Goal: Task Accomplishment & Management: Manage account settings

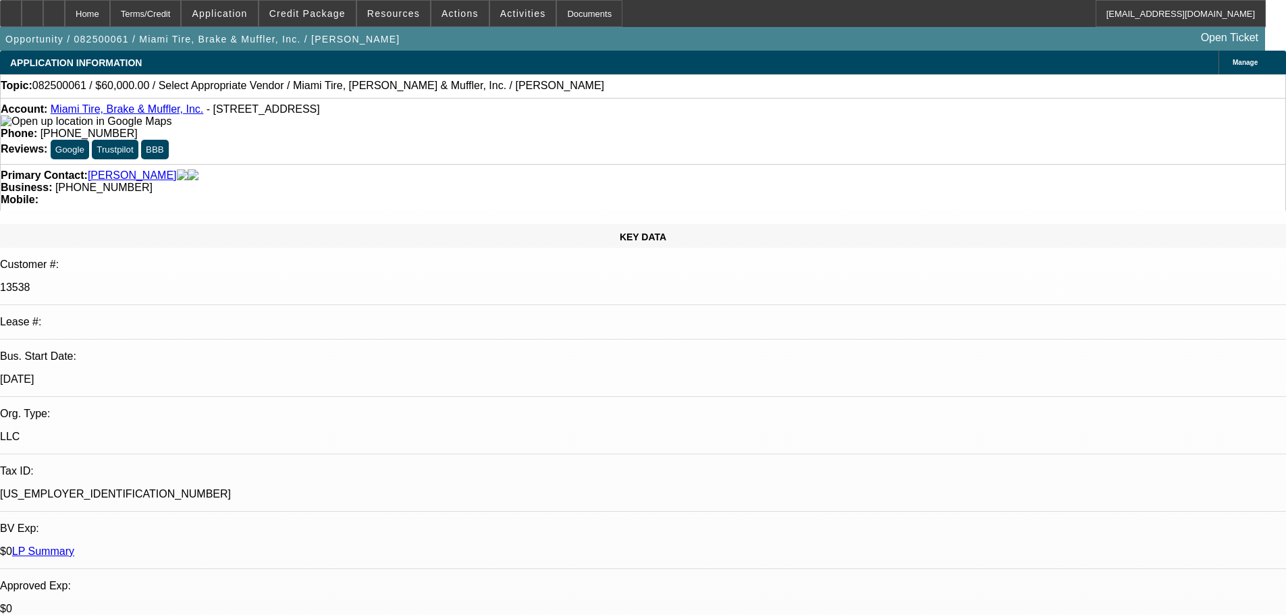
select select "0"
select select "2"
select select "0.1"
select select "4"
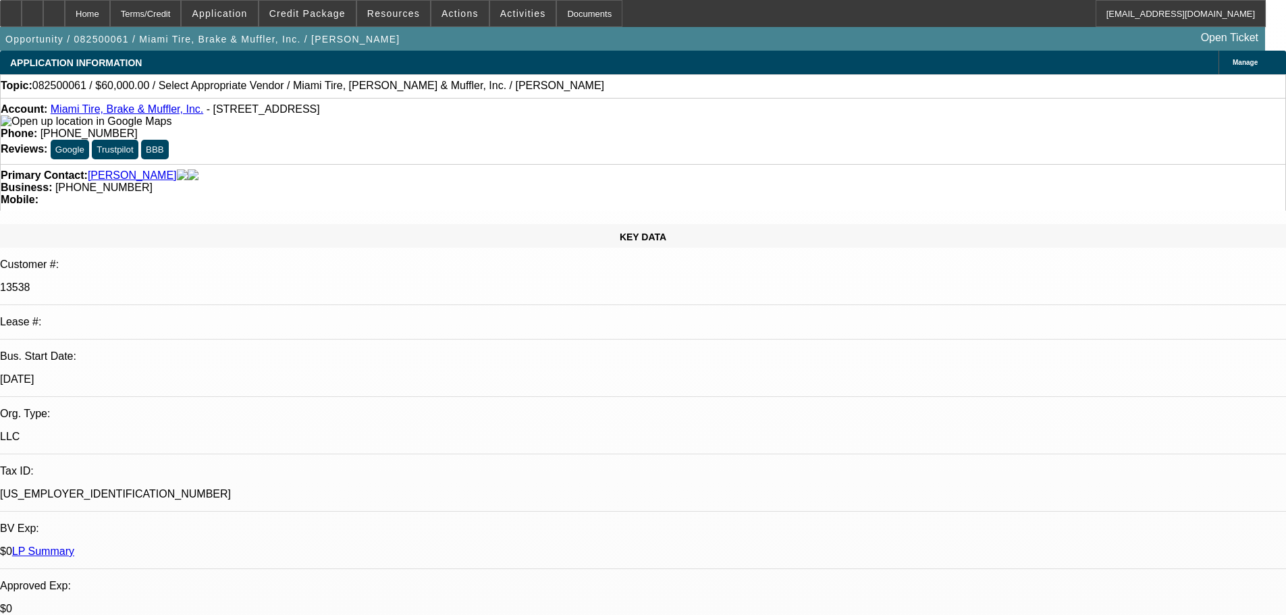
drag, startPoint x: 0, startPoint y: 0, endPoint x: 734, endPoint y: 343, distance: 810.3
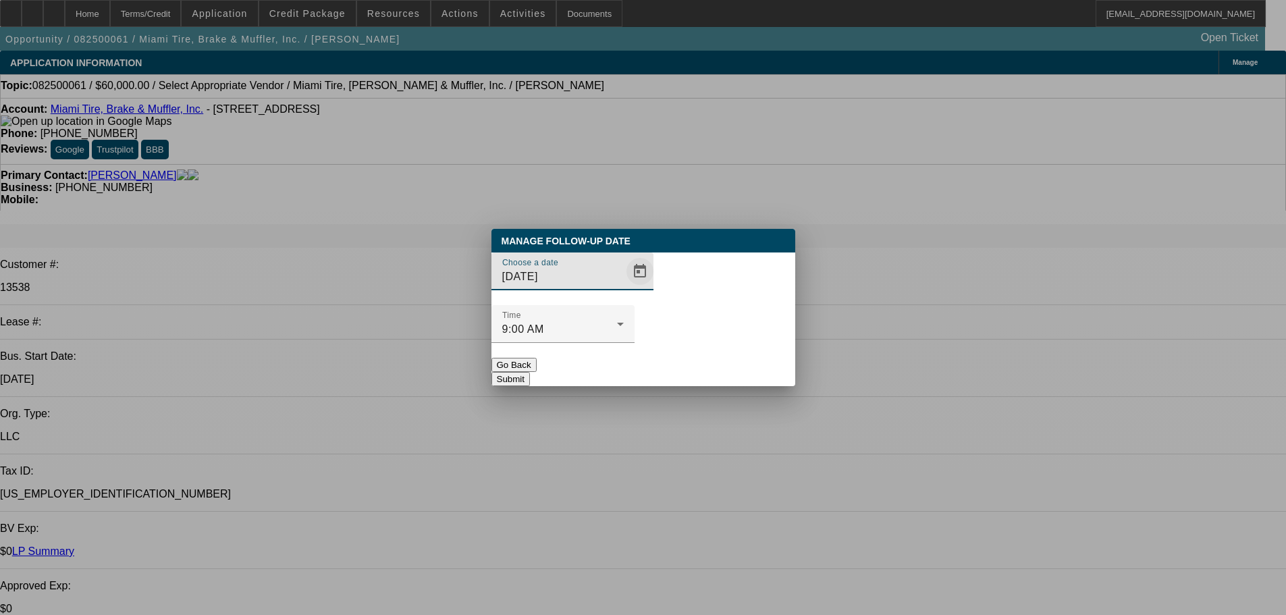
click at [624, 287] on span "Open calendar" at bounding box center [640, 271] width 32 height 32
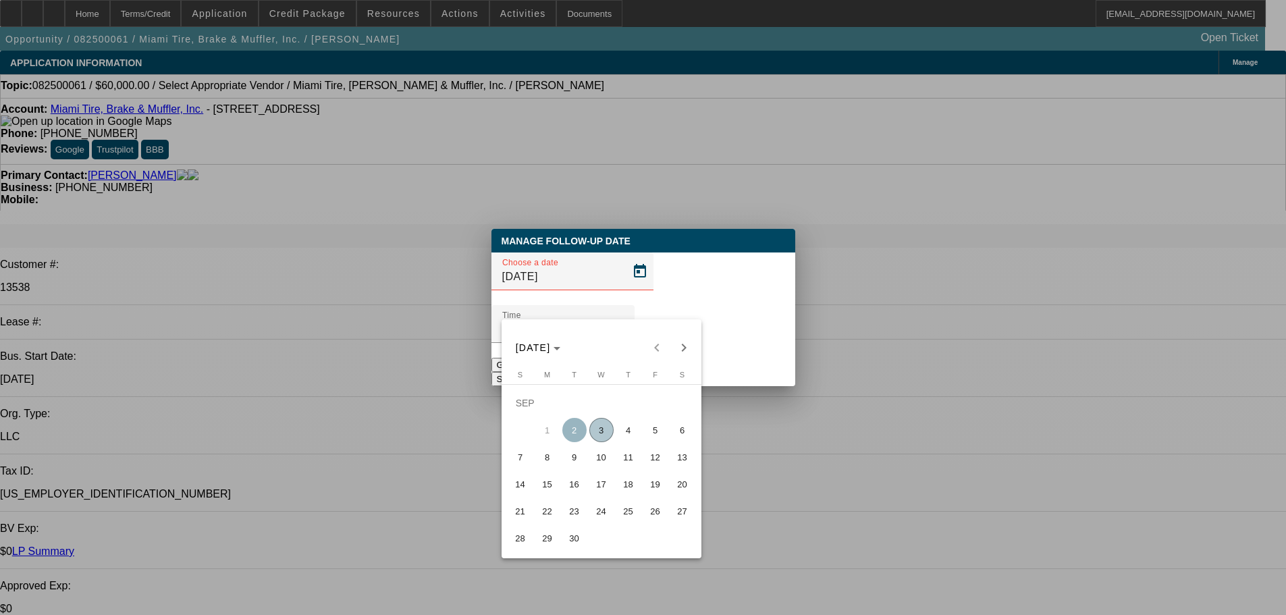
click at [624, 438] on span "4" at bounding box center [628, 430] width 24 height 24
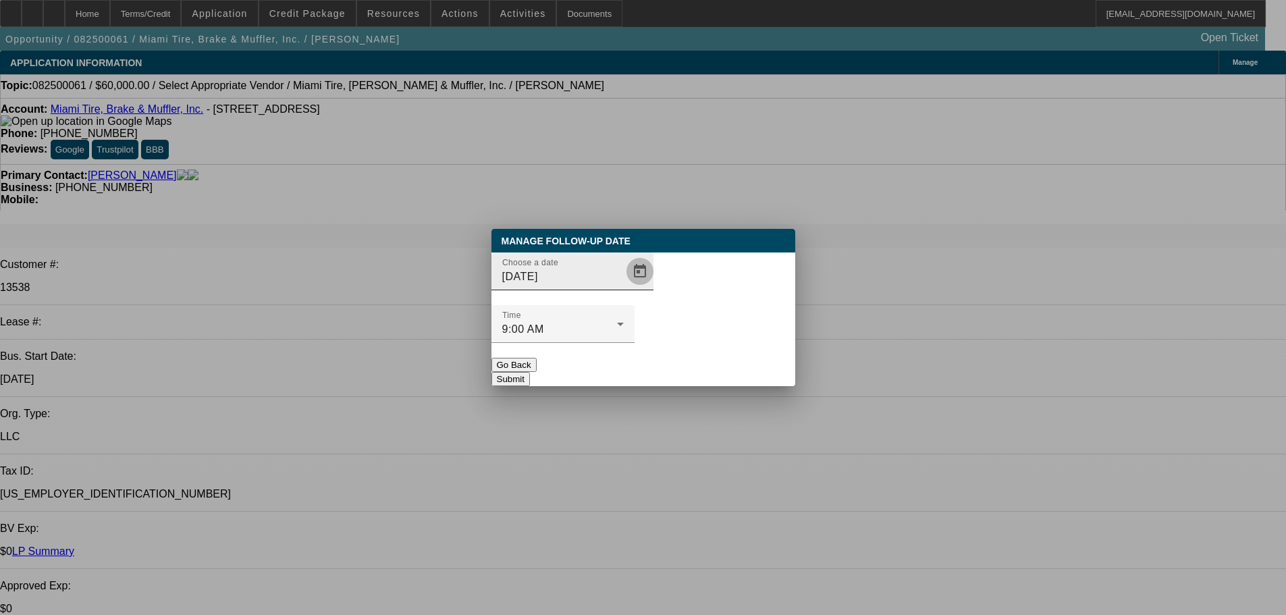
click at [624, 287] on span "Open calendar" at bounding box center [640, 271] width 32 height 32
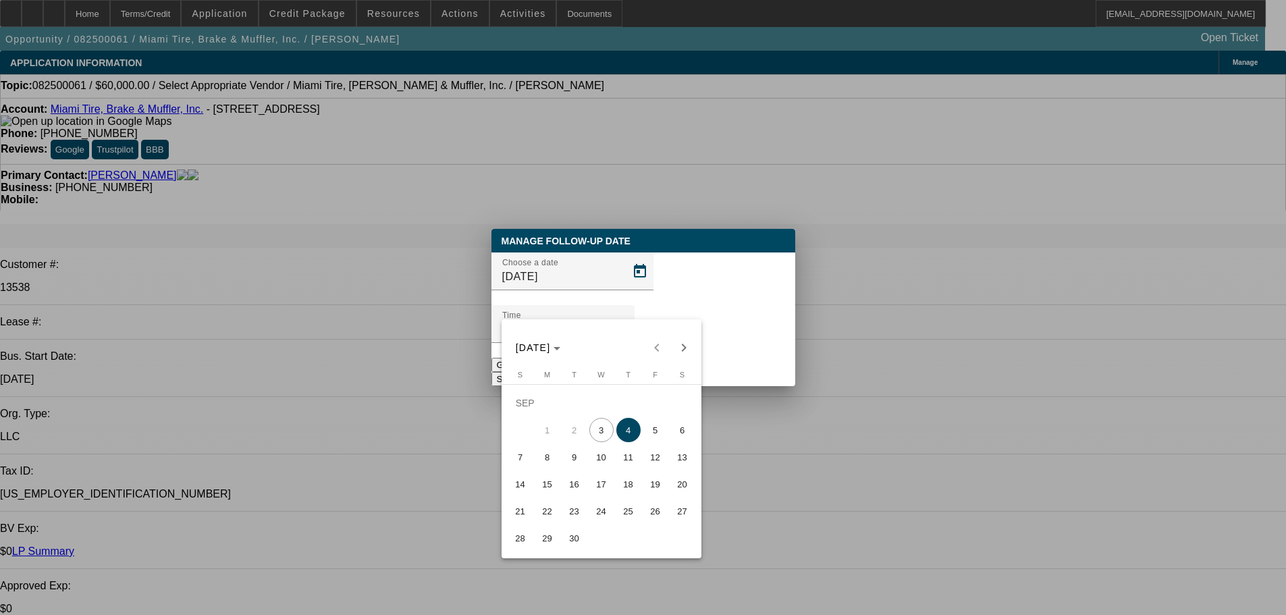
click at [608, 440] on span "3" at bounding box center [601, 430] width 24 height 24
type input "9/3/2025"
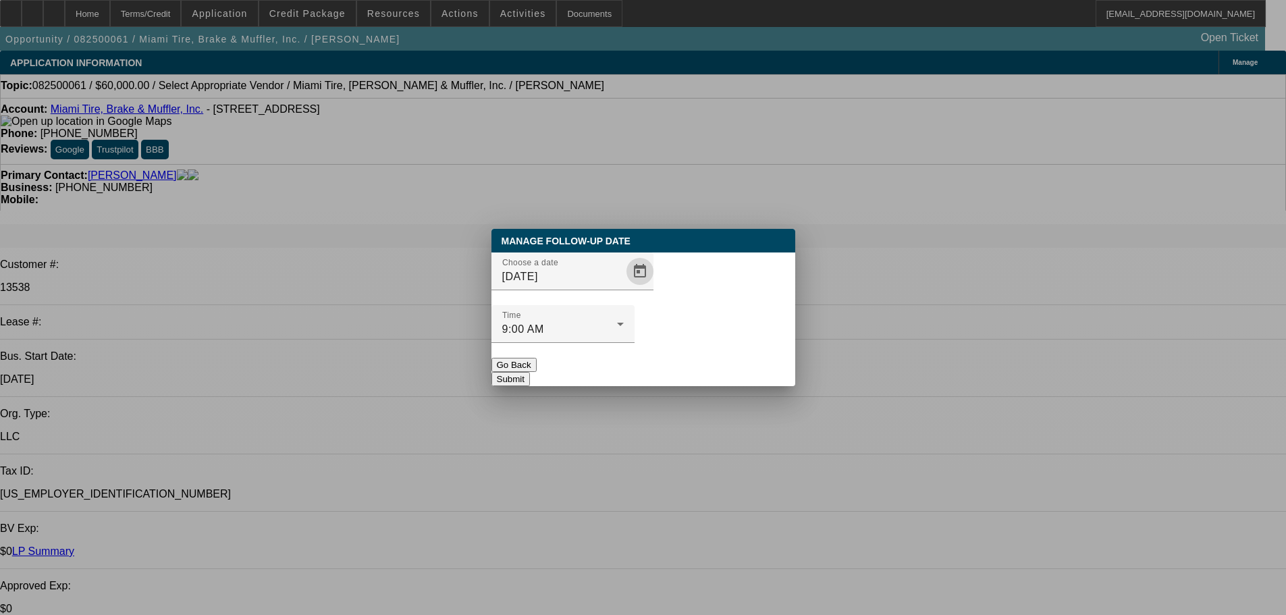
click at [530, 372] on button "Submit" at bounding box center [510, 379] width 38 height 14
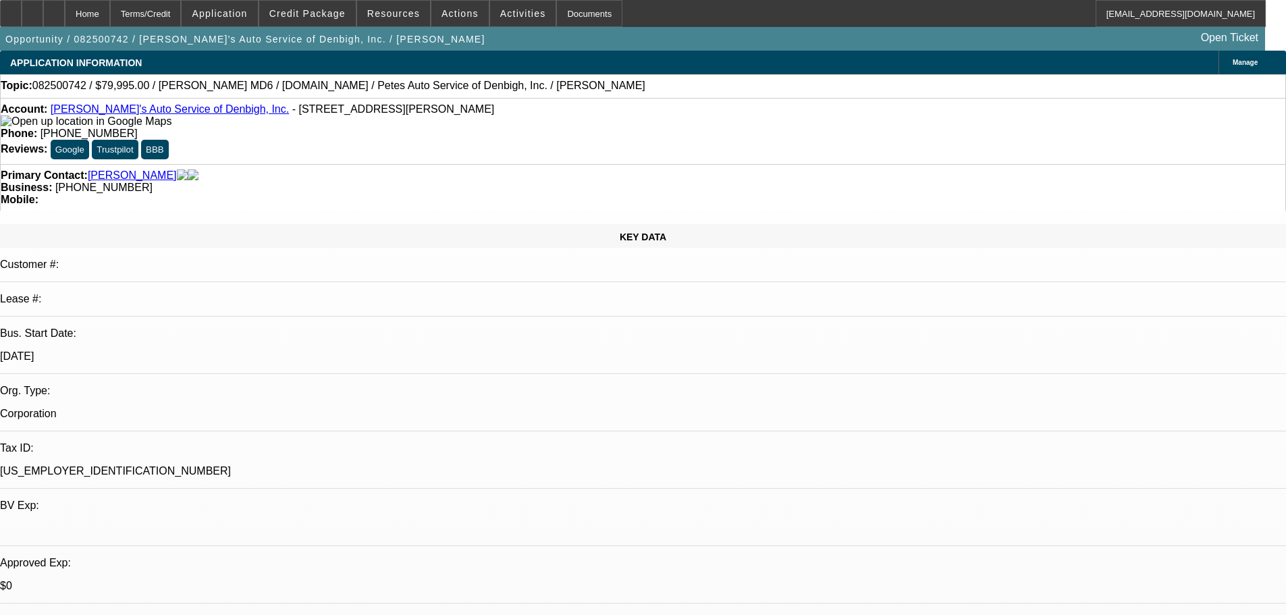
select select "0"
select select "3"
select select "0.1"
select select "4"
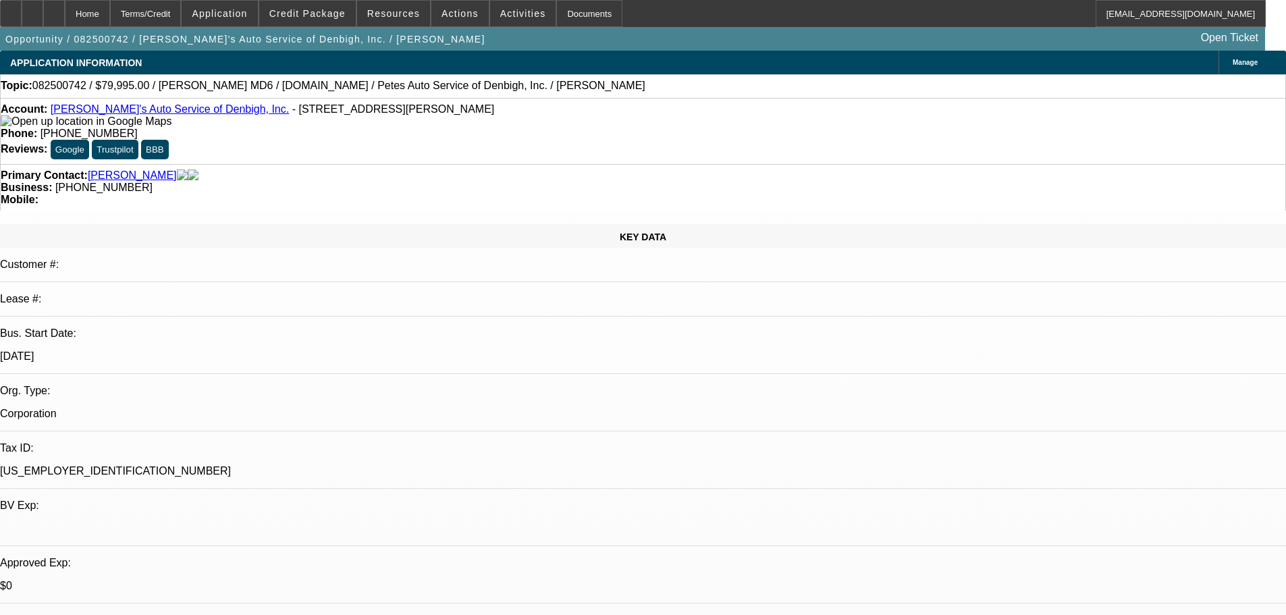
select select "0.1"
select select "0"
select select "3"
select select "0.2"
select select "17"
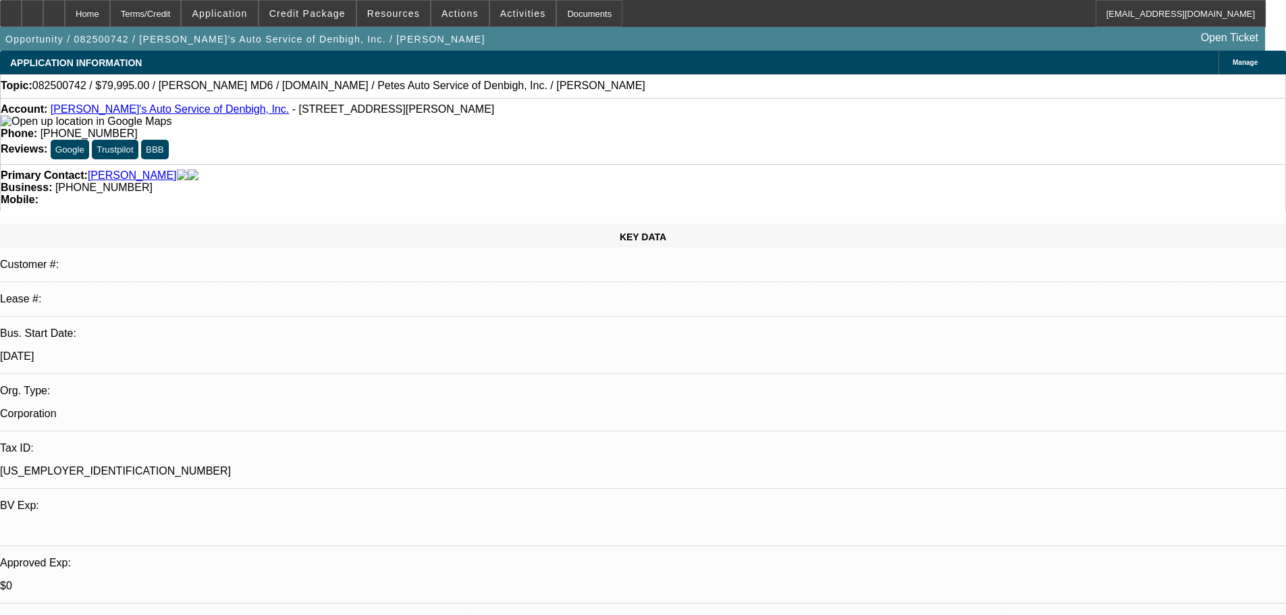
select select "0"
select select "3"
select select "0.1"
select select "4"
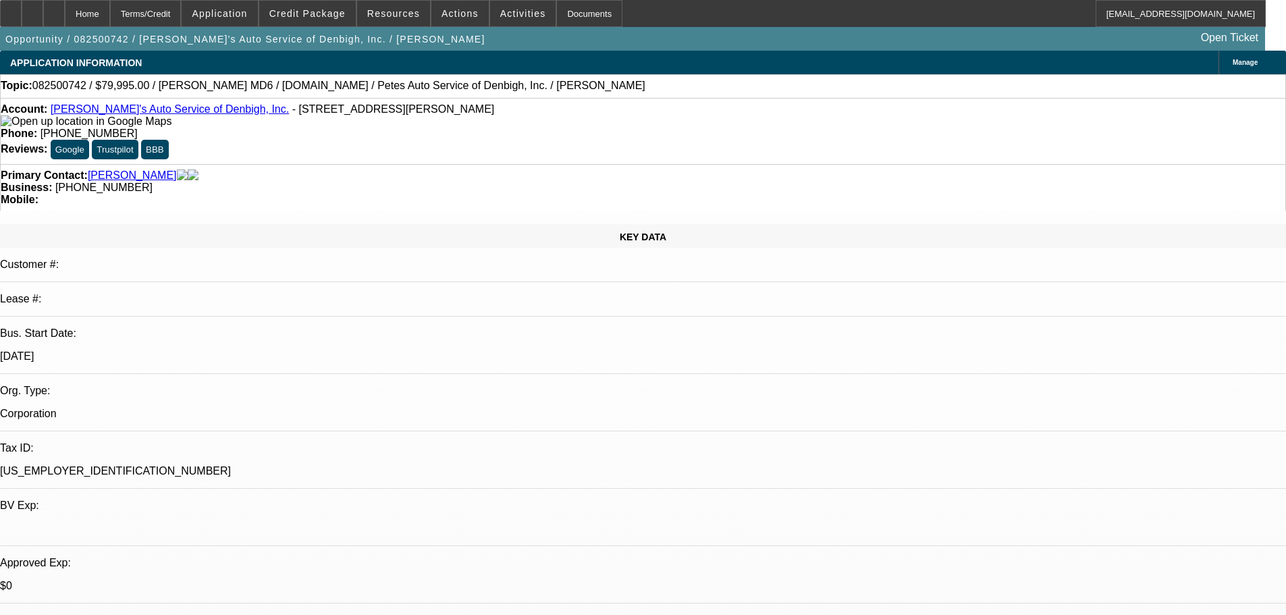
select select "0"
select select "3"
select select "0.2"
select select "17"
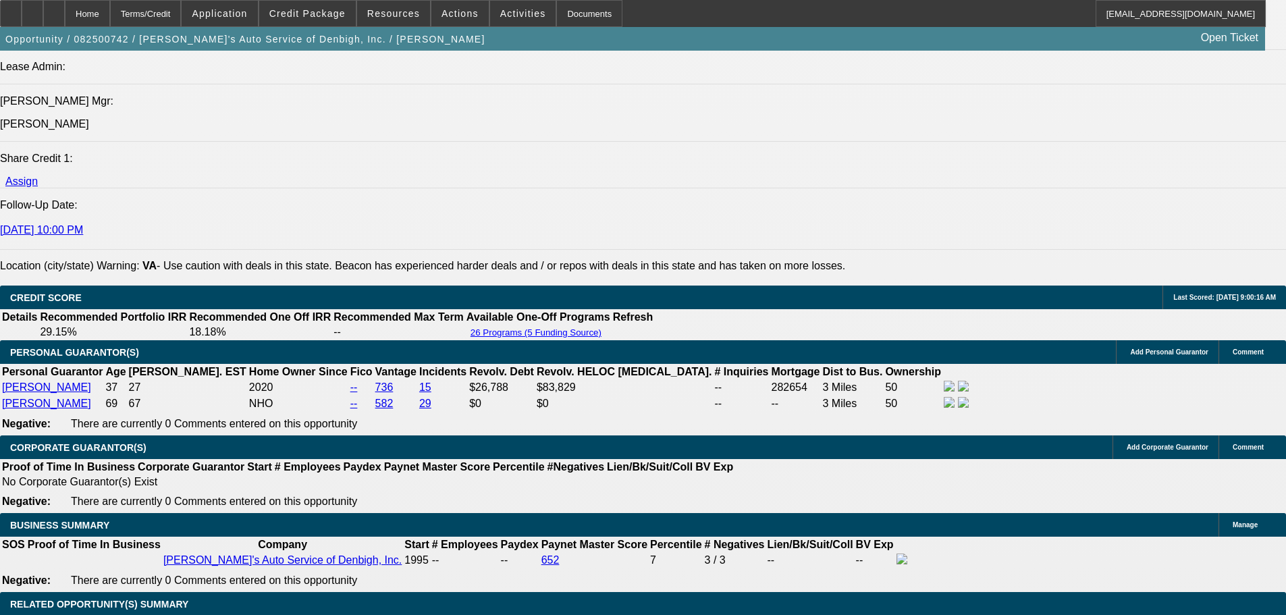
scroll to position [1755, 0]
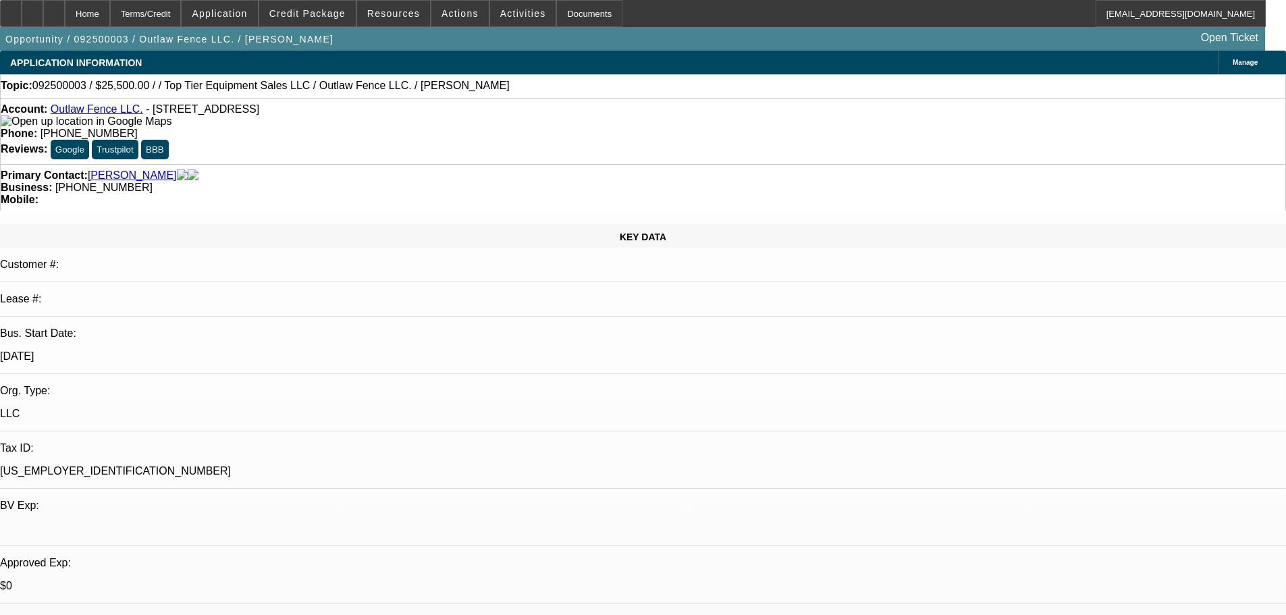
select select "0"
select select "2"
select select "0.1"
select select "4"
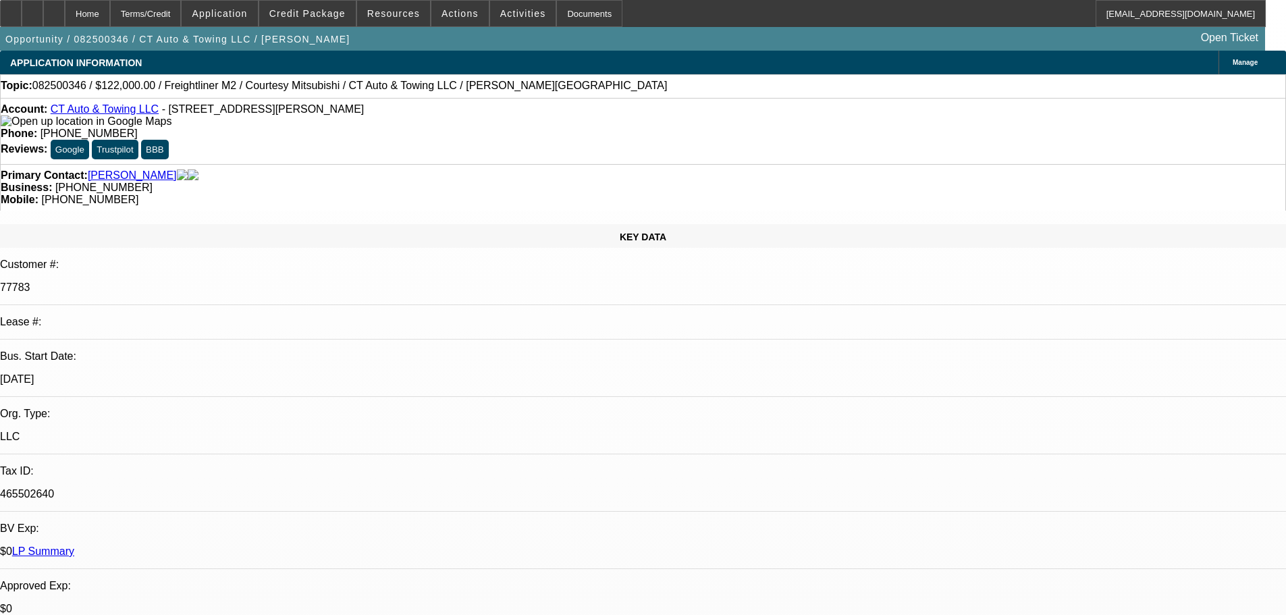
select select "0"
select select "3"
select select "0"
select select "6"
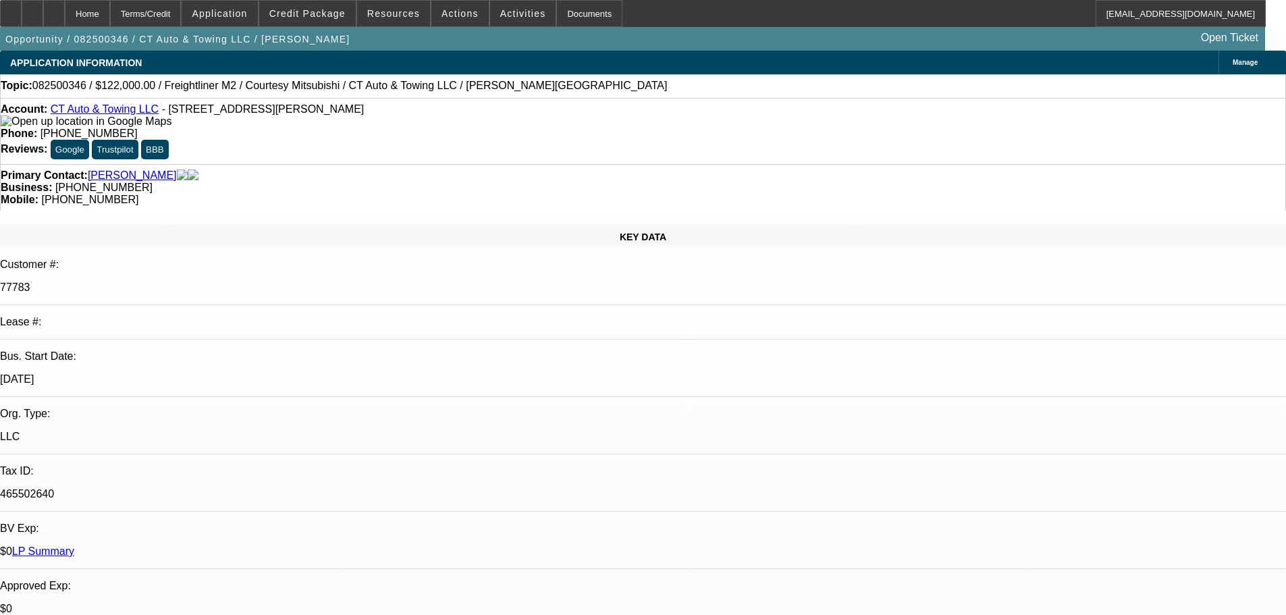
select select "0"
select select "3"
select select "0"
select select "6"
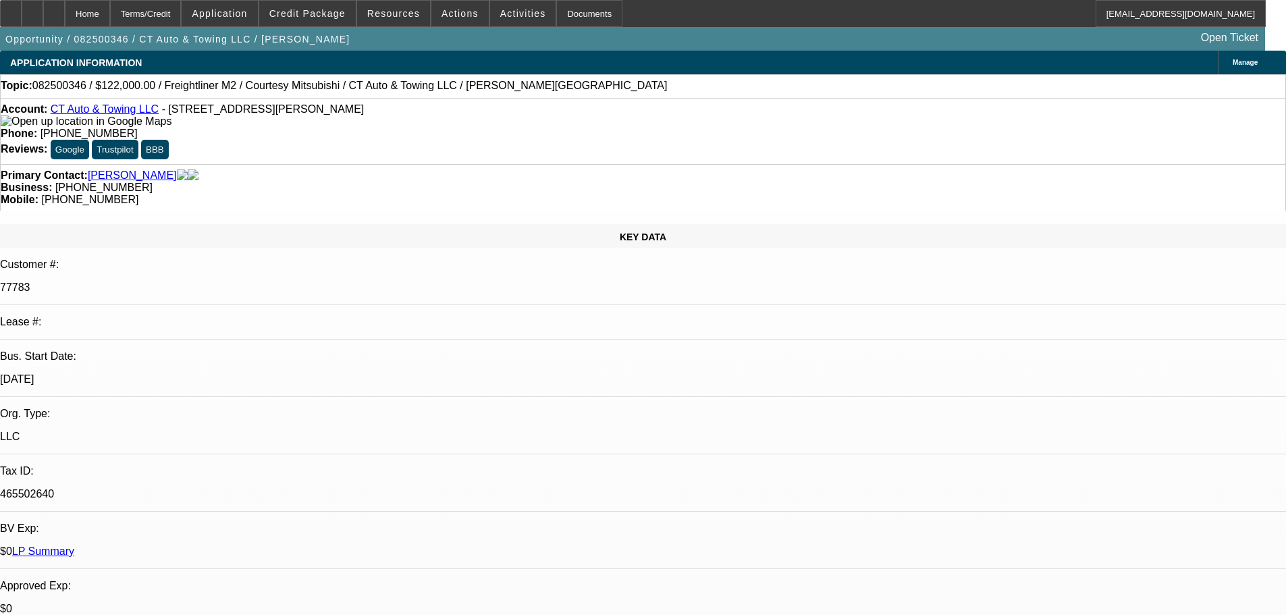
select select "0"
select select "3"
select select "0"
select select "6"
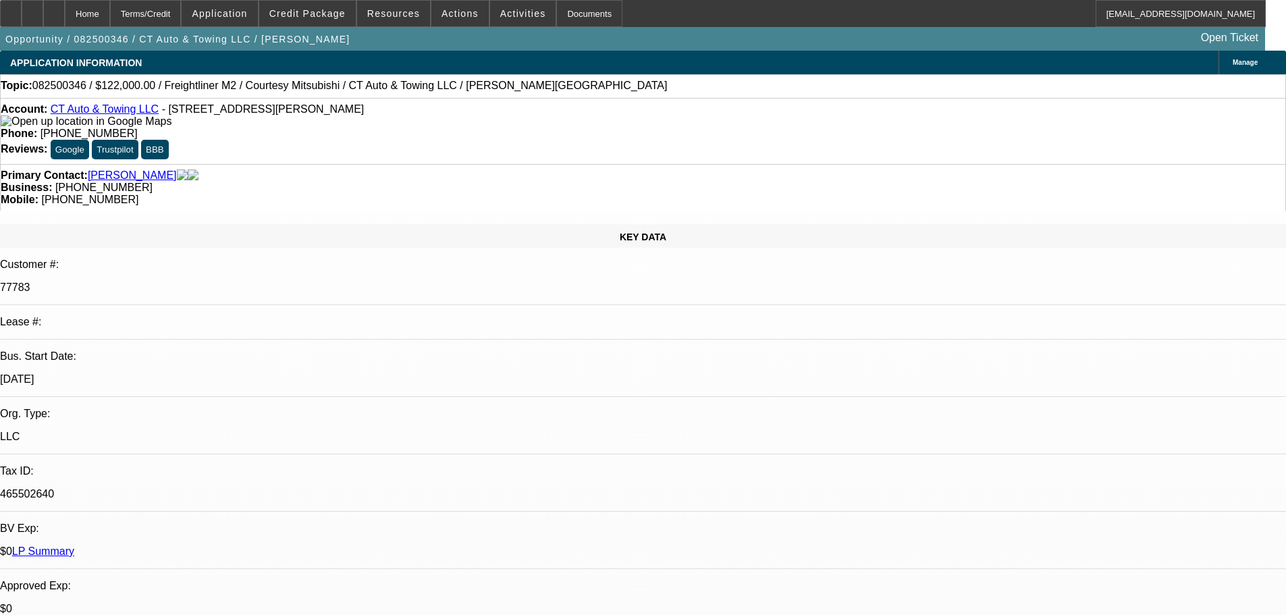
select select "0"
select select "3"
select select "0"
select select "6"
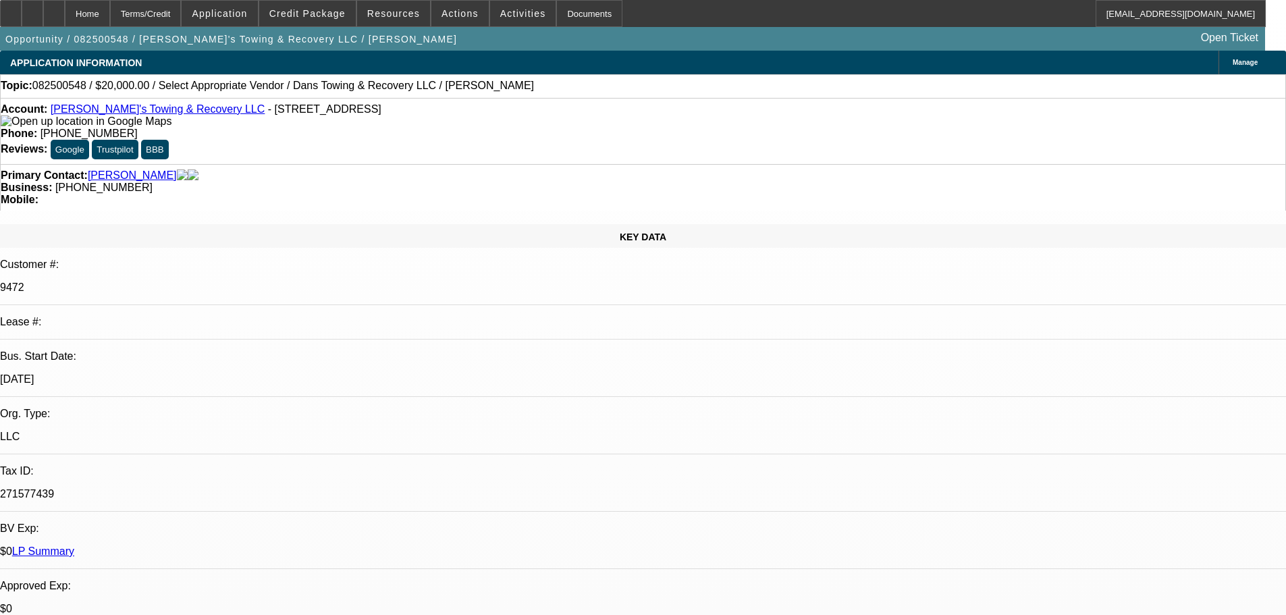
select select "0"
select select "2"
select select "0"
select select "6"
